Goal: Information Seeking & Learning: Learn about a topic

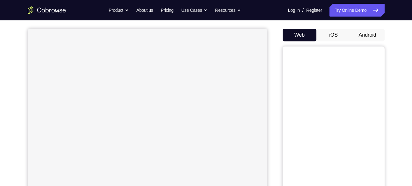
scroll to position [53, 0]
click at [365, 36] on button "Android" at bounding box center [367, 36] width 34 height 13
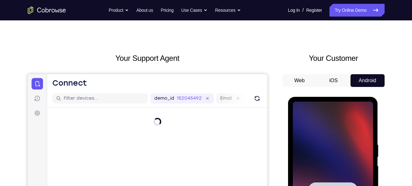
scroll to position [0, 0]
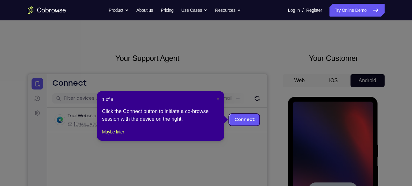
click at [217, 99] on span "×" at bounding box center [217, 99] width 3 height 5
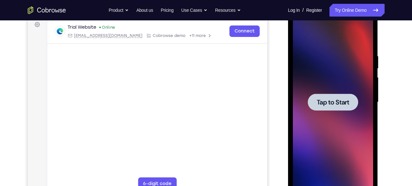
scroll to position [120, 0]
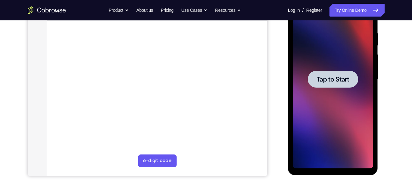
click at [334, 86] on div at bounding box center [332, 79] width 50 height 17
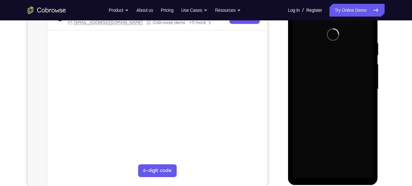
scroll to position [110, 0]
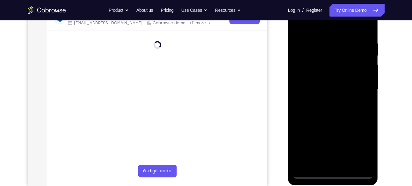
click at [332, 174] on div at bounding box center [333, 89] width 80 height 178
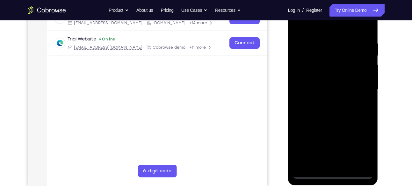
click at [360, 147] on div at bounding box center [333, 89] width 80 height 178
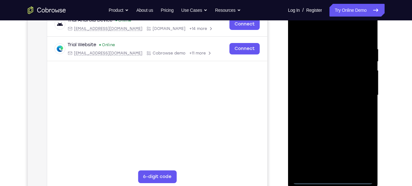
scroll to position [102, 0]
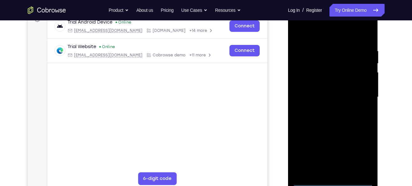
click at [314, 35] on div at bounding box center [333, 97] width 80 height 178
click at [307, 78] on div at bounding box center [333, 97] width 80 height 178
click at [329, 96] on div at bounding box center [333, 97] width 80 height 178
click at [328, 92] on div at bounding box center [333, 97] width 80 height 178
click at [328, 103] on div at bounding box center [333, 97] width 80 height 178
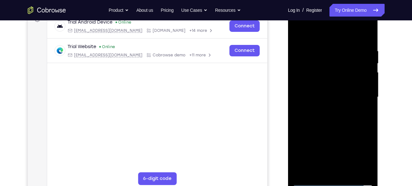
drag, startPoint x: 334, startPoint y: 142, endPoint x: 334, endPoint y: 122, distance: 20.4
click at [334, 122] on div at bounding box center [333, 97] width 80 height 178
click at [333, 167] on div at bounding box center [333, 97] width 80 height 178
click at [352, 41] on div at bounding box center [333, 97] width 80 height 178
click at [309, 182] on div at bounding box center [333, 97] width 80 height 178
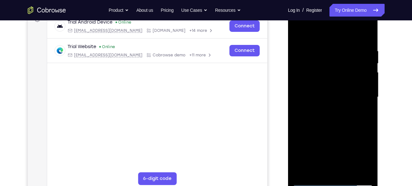
drag, startPoint x: 338, startPoint y: 142, endPoint x: 339, endPoint y: 73, distance: 69.1
click at [339, 73] on div at bounding box center [333, 97] width 80 height 178
click at [303, 126] on div at bounding box center [333, 97] width 80 height 178
click at [310, 181] on div at bounding box center [333, 97] width 80 height 178
click at [305, 119] on div at bounding box center [333, 97] width 80 height 178
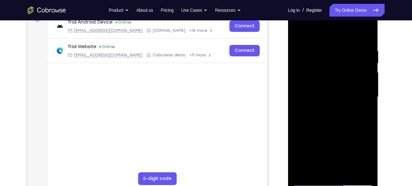
click at [309, 182] on div at bounding box center [333, 97] width 80 height 178
click at [308, 181] on div at bounding box center [333, 97] width 80 height 178
click at [316, 74] on div at bounding box center [333, 97] width 80 height 178
click at [310, 181] on div at bounding box center [333, 97] width 80 height 178
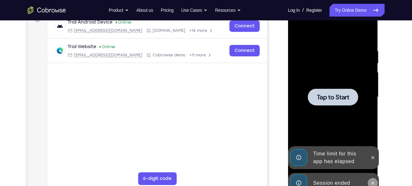
click at [372, 182] on icon at bounding box center [372, 182] width 5 height 5
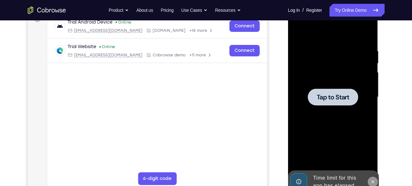
click at [373, 181] on icon at bounding box center [372, 181] width 3 height 3
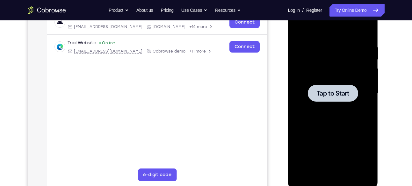
scroll to position [105, 0]
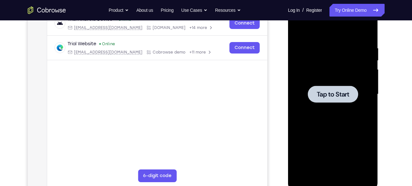
click at [335, 120] on div at bounding box center [333, 94] width 80 height 178
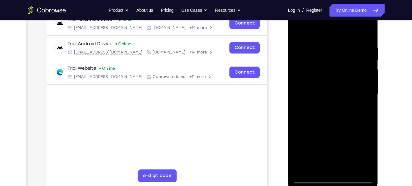
click at [333, 178] on div at bounding box center [333, 94] width 80 height 178
click at [360, 153] on div at bounding box center [333, 94] width 80 height 178
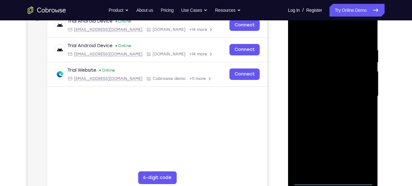
scroll to position [102, 0]
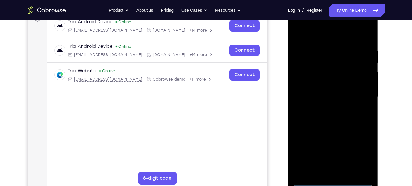
click at [319, 34] on div at bounding box center [333, 97] width 80 height 178
click at [310, 76] on div at bounding box center [333, 97] width 80 height 178
click at [327, 98] on div at bounding box center [333, 97] width 80 height 178
click at [322, 92] on div at bounding box center [333, 97] width 80 height 178
click at [328, 106] on div at bounding box center [333, 97] width 80 height 178
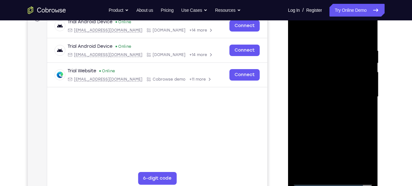
drag, startPoint x: 336, startPoint y: 145, endPoint x: 336, endPoint y: 95, distance: 49.3
click at [336, 95] on div at bounding box center [333, 97] width 80 height 178
click at [329, 166] on div at bounding box center [333, 97] width 80 height 178
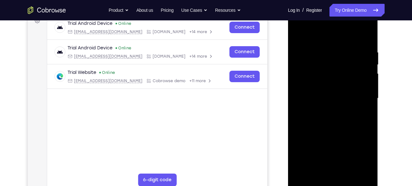
drag, startPoint x: 333, startPoint y: 151, endPoint x: 336, endPoint y: 154, distance: 4.3
click at [336, 154] on div at bounding box center [333, 98] width 80 height 178
click at [297, 23] on div at bounding box center [333, 98] width 80 height 178
click at [360, 97] on div at bounding box center [333, 98] width 80 height 178
click at [326, 109] on div at bounding box center [333, 98] width 80 height 178
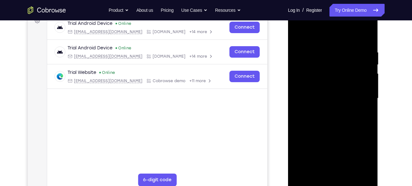
click at [329, 130] on div at bounding box center [333, 98] width 80 height 178
click at [328, 91] on div at bounding box center [333, 98] width 80 height 178
click at [323, 78] on div at bounding box center [333, 98] width 80 height 178
click at [325, 68] on div at bounding box center [333, 98] width 80 height 178
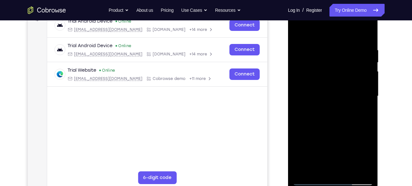
click at [333, 113] on div at bounding box center [333, 96] width 80 height 178
click at [309, 180] on div at bounding box center [333, 96] width 80 height 178
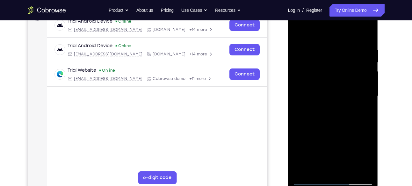
click at [330, 90] on div at bounding box center [333, 96] width 80 height 178
click at [329, 84] on div at bounding box center [333, 96] width 80 height 178
click at [329, 95] on div at bounding box center [333, 96] width 80 height 178
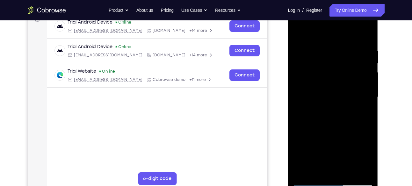
scroll to position [102, 0]
click at [324, 95] on div at bounding box center [333, 97] width 80 height 178
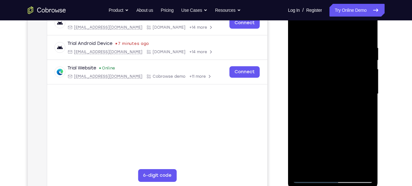
scroll to position [104, 0]
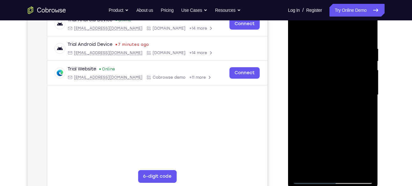
click at [342, 157] on div at bounding box center [333, 95] width 80 height 178
click at [324, 168] on div at bounding box center [333, 95] width 80 height 178
click at [342, 133] on div at bounding box center [333, 95] width 80 height 178
click at [305, 143] on div at bounding box center [333, 95] width 80 height 178
click at [326, 157] on div at bounding box center [333, 95] width 80 height 178
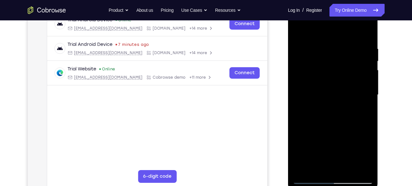
click at [302, 158] on div at bounding box center [333, 95] width 80 height 178
click at [328, 114] on div at bounding box center [333, 95] width 80 height 178
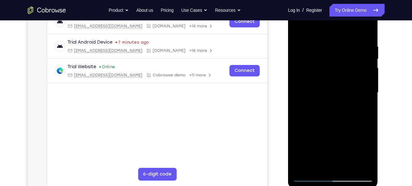
scroll to position [107, 0]
click at [309, 175] on div at bounding box center [333, 92] width 80 height 178
click at [327, 117] on div at bounding box center [333, 92] width 80 height 178
click at [332, 111] on div at bounding box center [333, 92] width 80 height 178
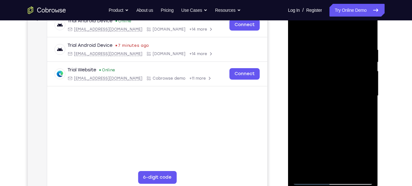
scroll to position [104, 0]
click at [318, 93] on div at bounding box center [333, 95] width 80 height 178
drag, startPoint x: 328, startPoint y: 102, endPoint x: 328, endPoint y: 90, distance: 12.1
click at [328, 90] on div at bounding box center [333, 95] width 80 height 178
click at [332, 115] on div at bounding box center [333, 95] width 80 height 178
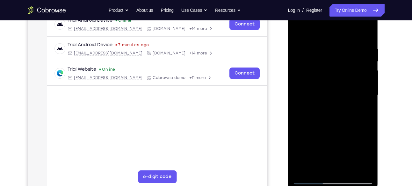
scroll to position [106, 0]
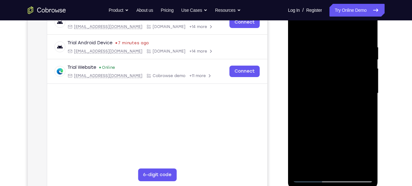
click at [329, 121] on div at bounding box center [333, 93] width 80 height 178
click at [368, 37] on div at bounding box center [333, 93] width 80 height 178
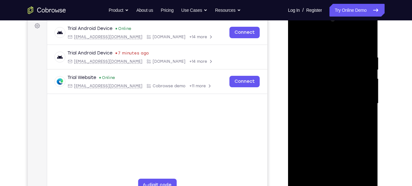
scroll to position [96, 0]
click at [347, 177] on div at bounding box center [333, 103] width 80 height 178
click at [330, 137] on div at bounding box center [333, 103] width 80 height 178
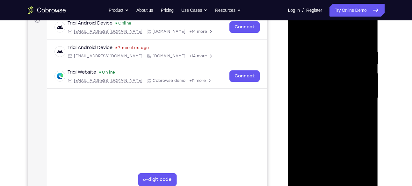
scroll to position [103, 0]
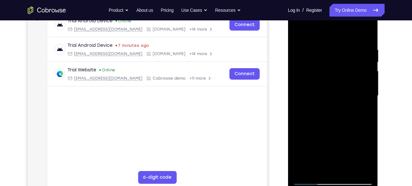
click at [308, 181] on div at bounding box center [333, 96] width 80 height 178
click at [343, 45] on div at bounding box center [333, 96] width 80 height 178
click at [365, 34] on div at bounding box center [333, 96] width 80 height 178
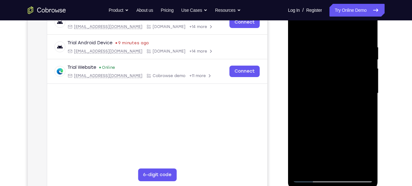
scroll to position [103, 0]
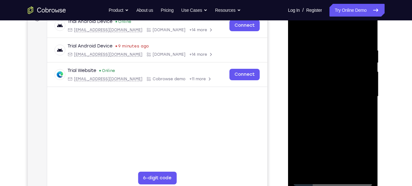
click at [368, 32] on div at bounding box center [333, 96] width 80 height 178
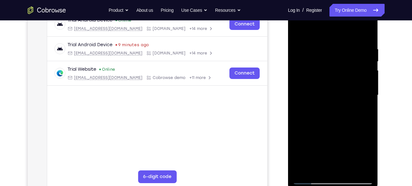
scroll to position [105, 0]
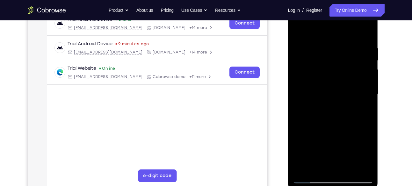
click at [310, 177] on div at bounding box center [333, 94] width 80 height 178
click at [365, 43] on div at bounding box center [333, 94] width 80 height 178
click at [366, 93] on div at bounding box center [333, 94] width 80 height 178
click at [366, 89] on div at bounding box center [333, 94] width 80 height 178
click at [366, 94] on div at bounding box center [333, 94] width 80 height 178
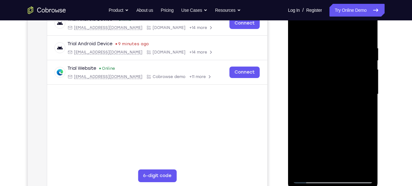
click at [369, 93] on div at bounding box center [333, 94] width 80 height 178
click at [365, 32] on div at bounding box center [333, 94] width 80 height 178
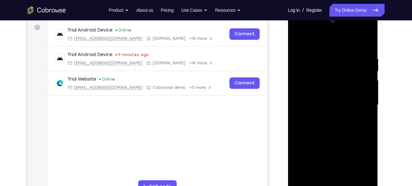
scroll to position [91, 0]
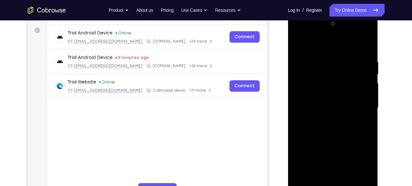
click at [367, 102] on div at bounding box center [333, 108] width 80 height 178
click at [369, 102] on div at bounding box center [333, 108] width 80 height 178
click at [368, 102] on div at bounding box center [333, 108] width 80 height 178
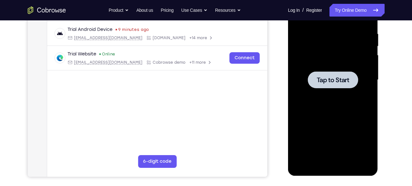
scroll to position [120, 0]
